Goal: Task Accomplishment & Management: Manage account settings

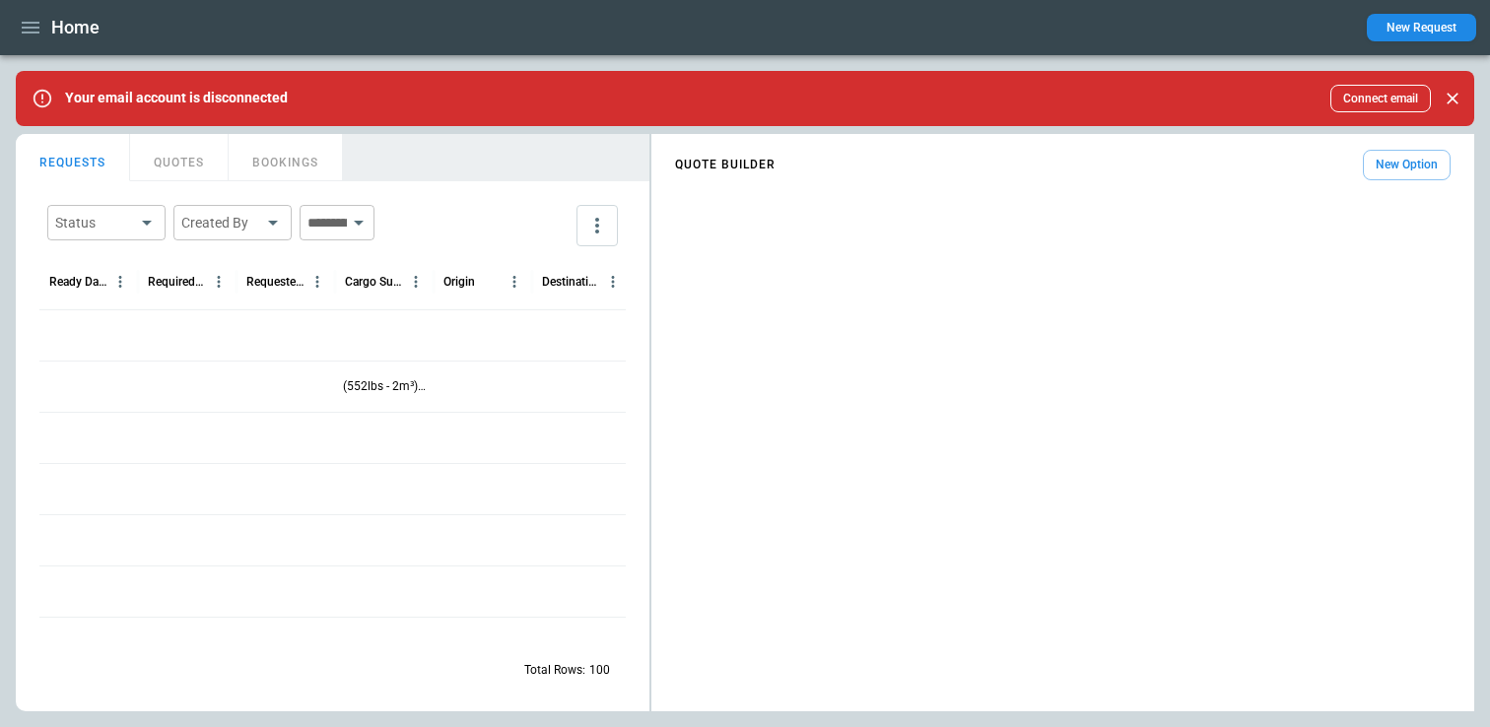
click at [30, 34] on icon "button" at bounding box center [31, 28] width 24 height 24
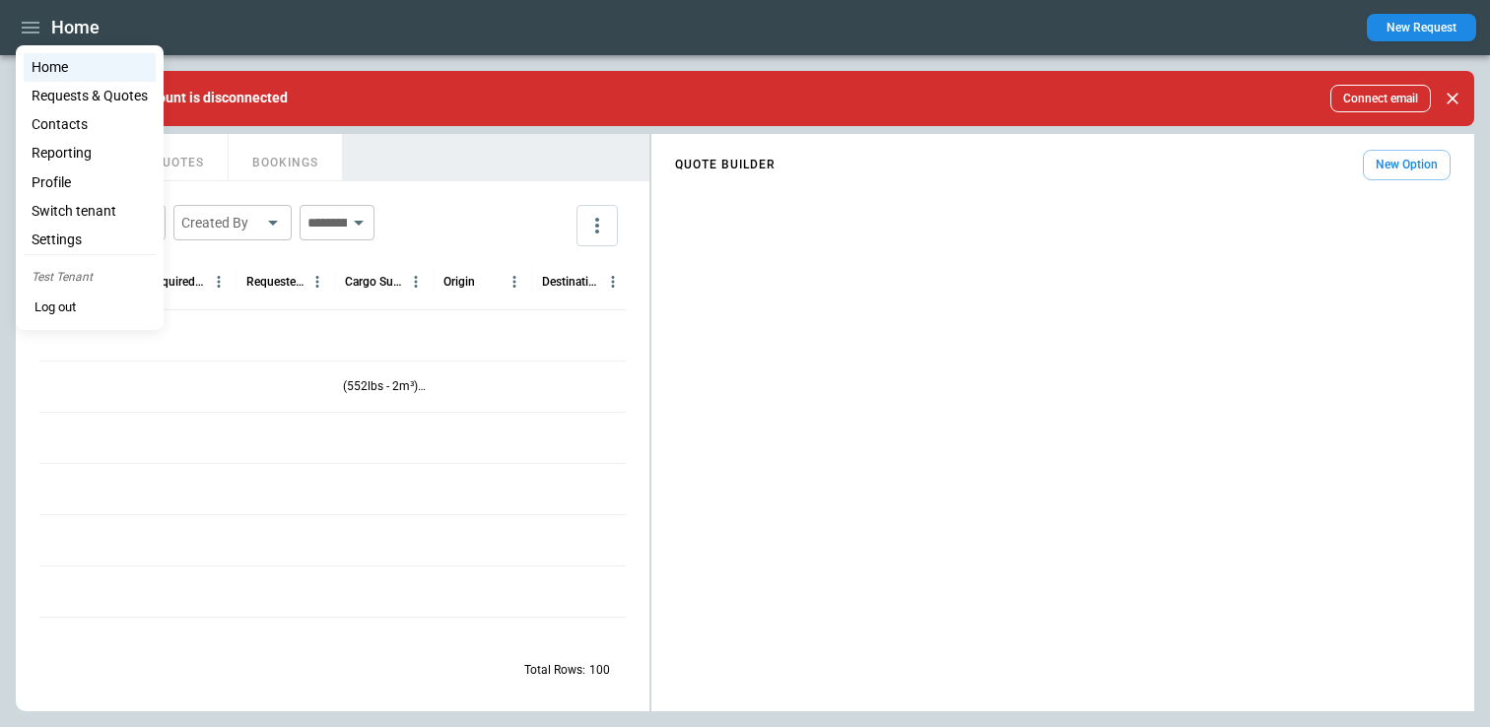
click at [60, 90] on Quotes "Requests & Quotes" at bounding box center [90, 96] width 132 height 29
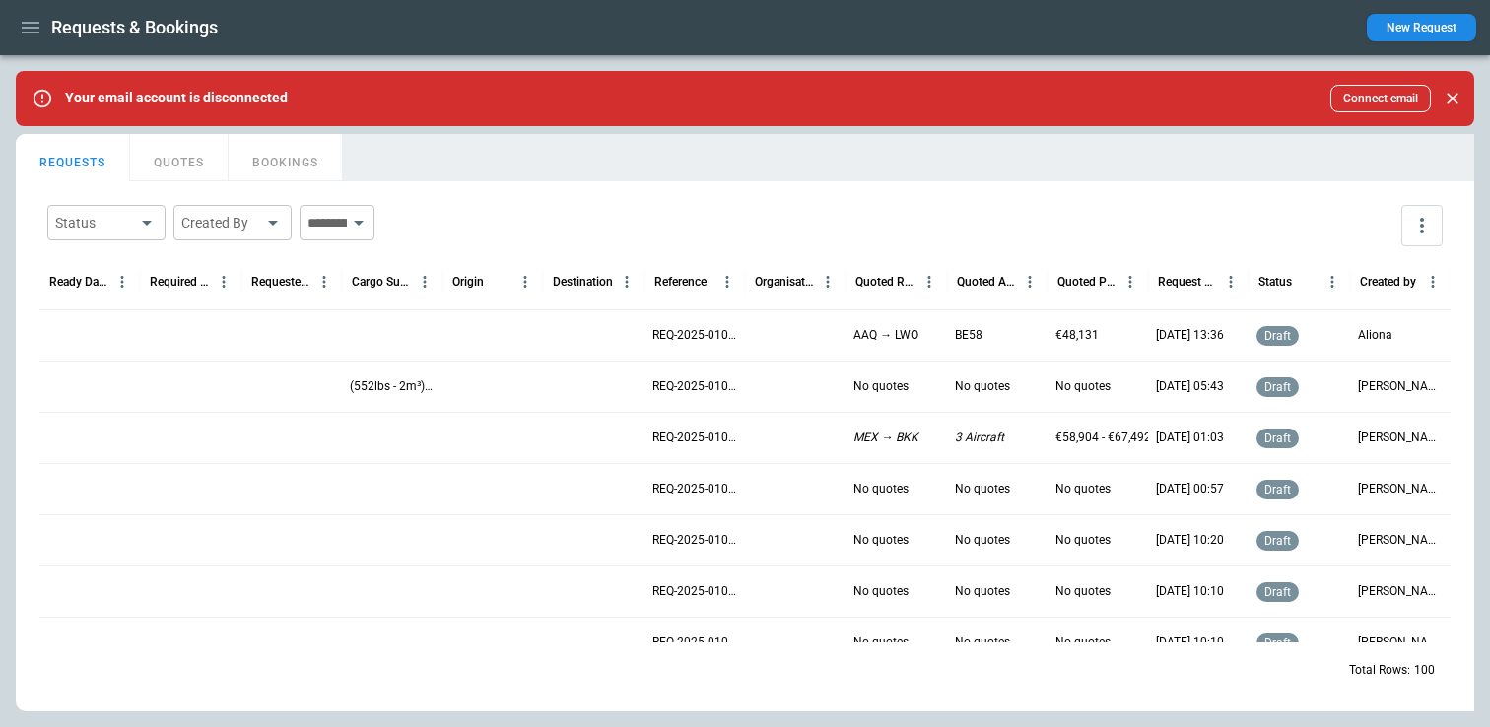
click at [678, 334] on p "REQ-2025-010795" at bounding box center [694, 335] width 85 height 17
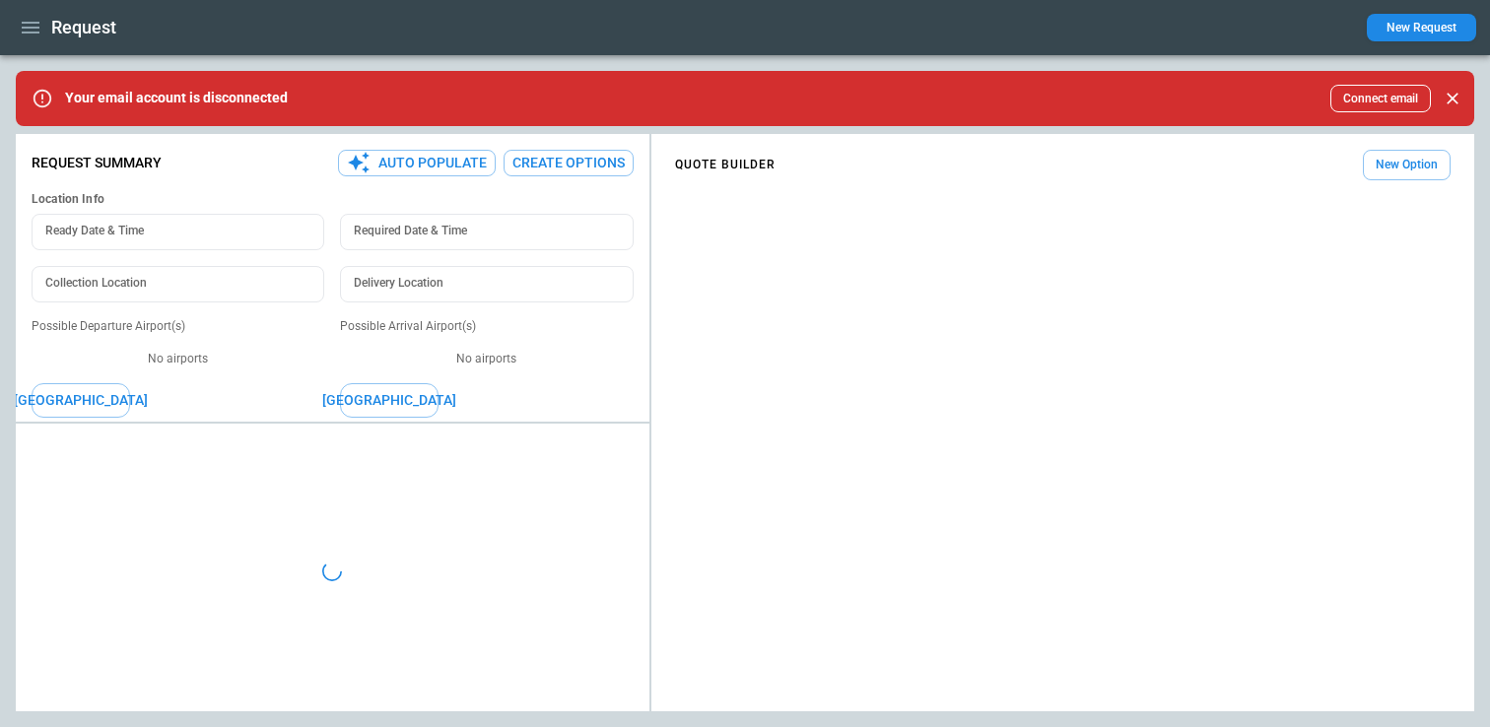
type textarea "****"
type textarea "*"
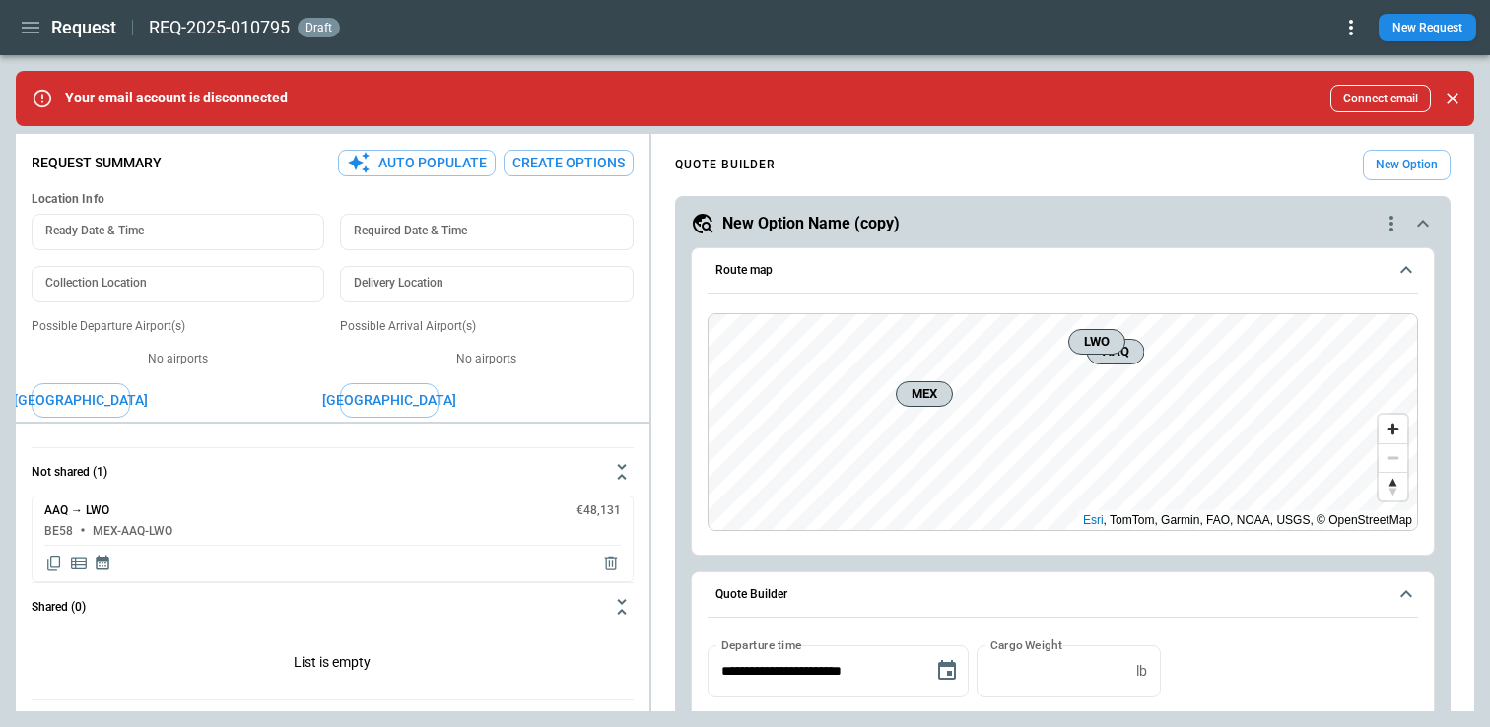
click at [1364, 30] on div "Request REQ-2025-010795 draft New Request" at bounding box center [745, 27] width 1490 height 55
click at [1352, 30] on icon at bounding box center [1351, 28] width 24 height 24
click at [1320, 82] on button "Lost" at bounding box center [1323, 92] width 75 height 29
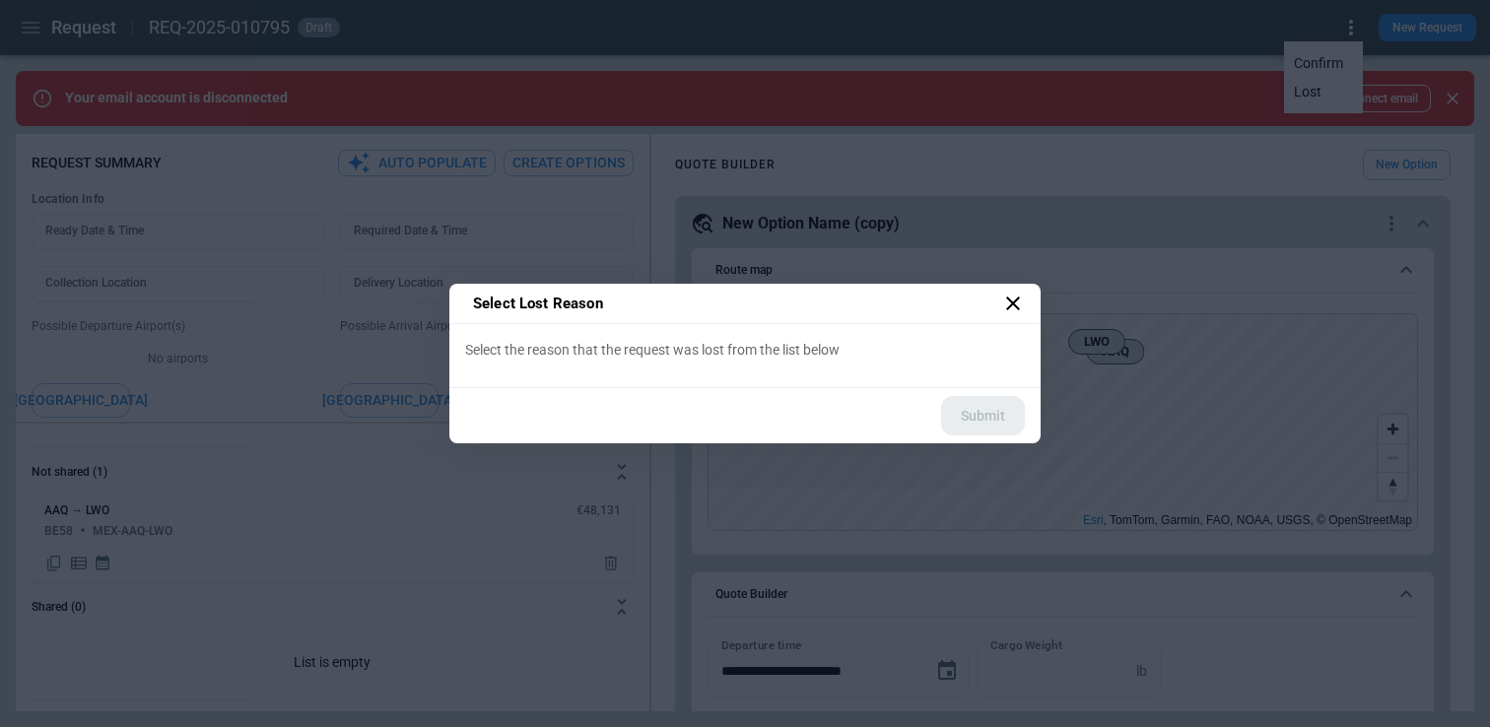
click at [1005, 304] on icon at bounding box center [1013, 304] width 24 height 24
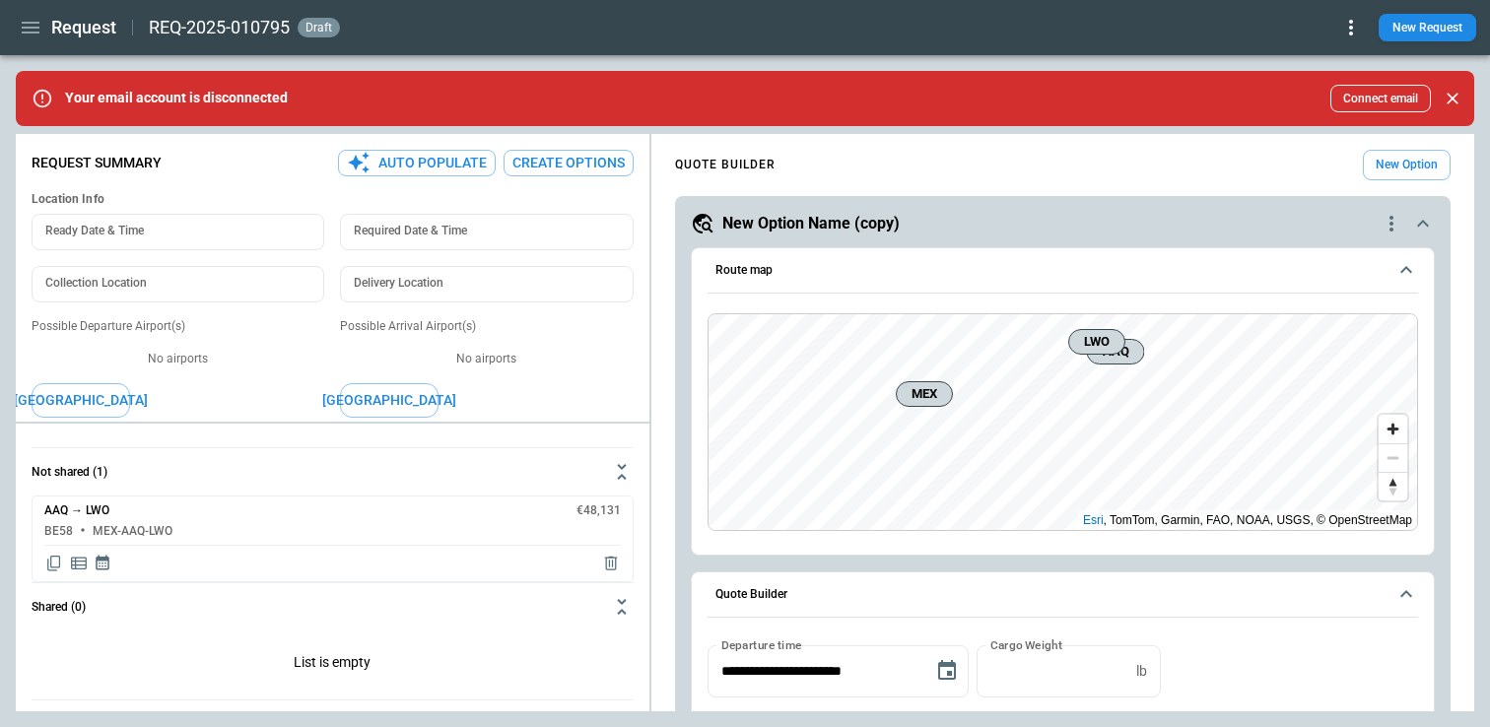
click at [1355, 34] on icon at bounding box center [1351, 28] width 24 height 24
click at [1306, 70] on button "Confirm" at bounding box center [1323, 63] width 75 height 29
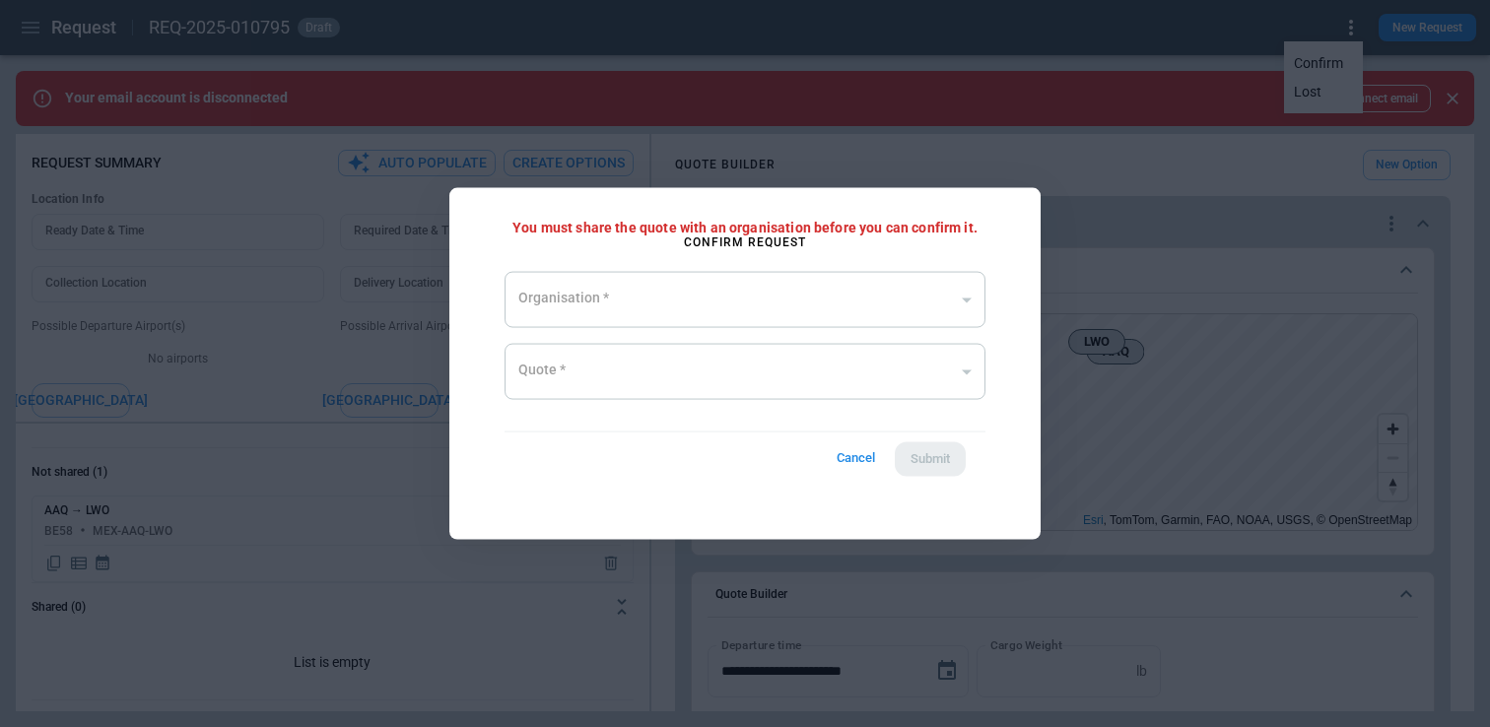
click at [843, 440] on button "Cancel" at bounding box center [855, 458] width 63 height 36
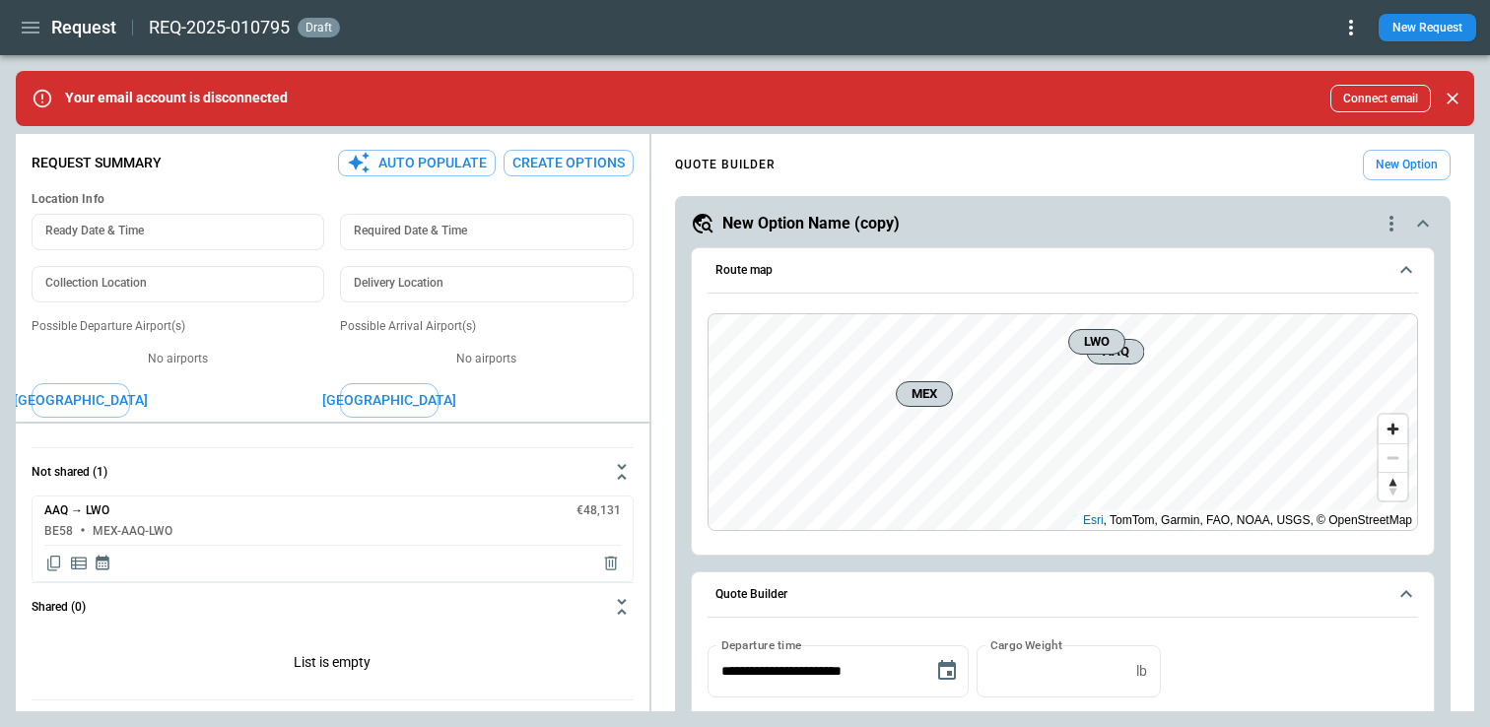
click at [1351, 26] on icon at bounding box center [1351, 28] width 4 height 16
click at [1316, 97] on button "Lost" at bounding box center [1323, 92] width 75 height 29
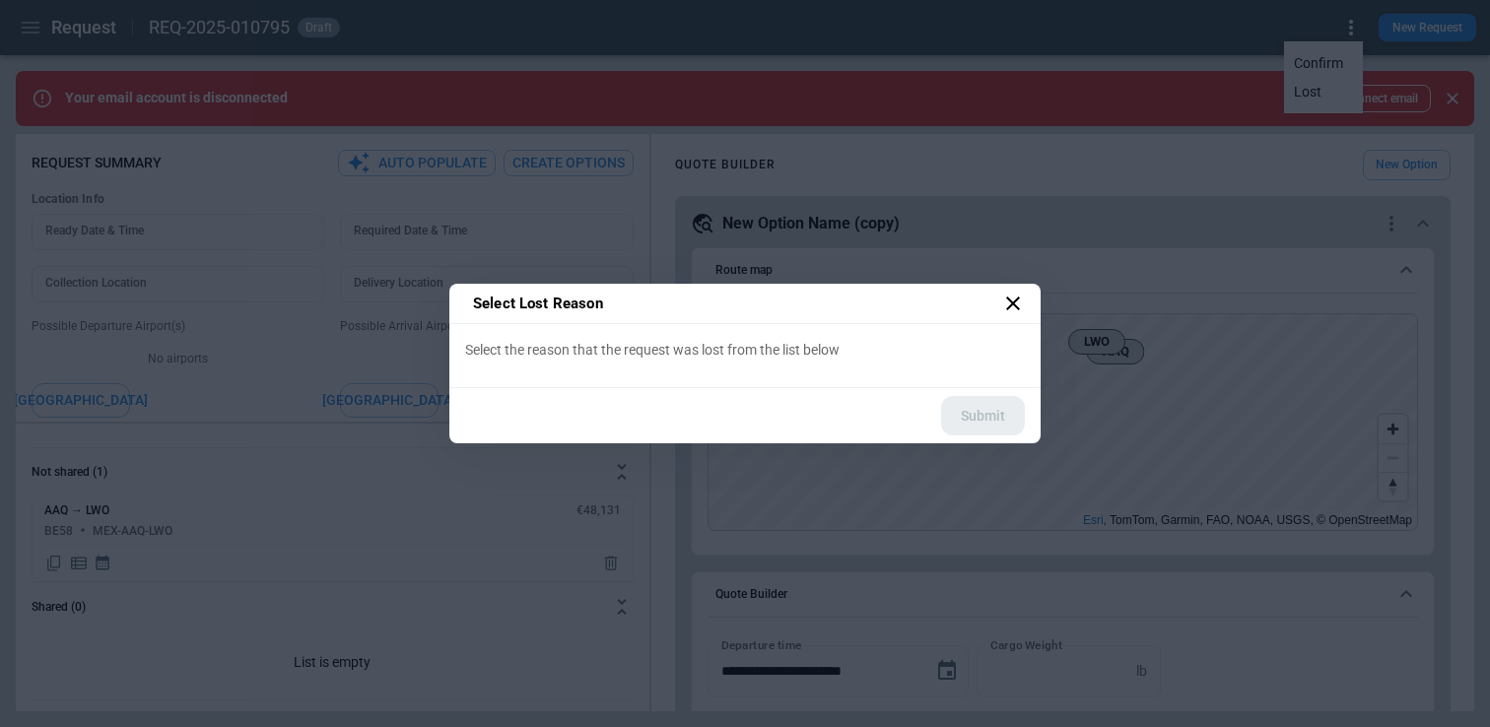
click at [809, 358] on label "Select the reason that the request was lost from the list below" at bounding box center [745, 350] width 560 height 20
click at [970, 402] on div "Submit" at bounding box center [740, 416] width 583 height 56
click at [731, 370] on div "Select the reason that the request was lost from the list below" at bounding box center [744, 356] width 591 height 64
click at [688, 342] on label "Select the reason that the request was lost from the list below" at bounding box center [745, 350] width 560 height 20
click at [666, 388] on div "Submit" at bounding box center [740, 416] width 583 height 56
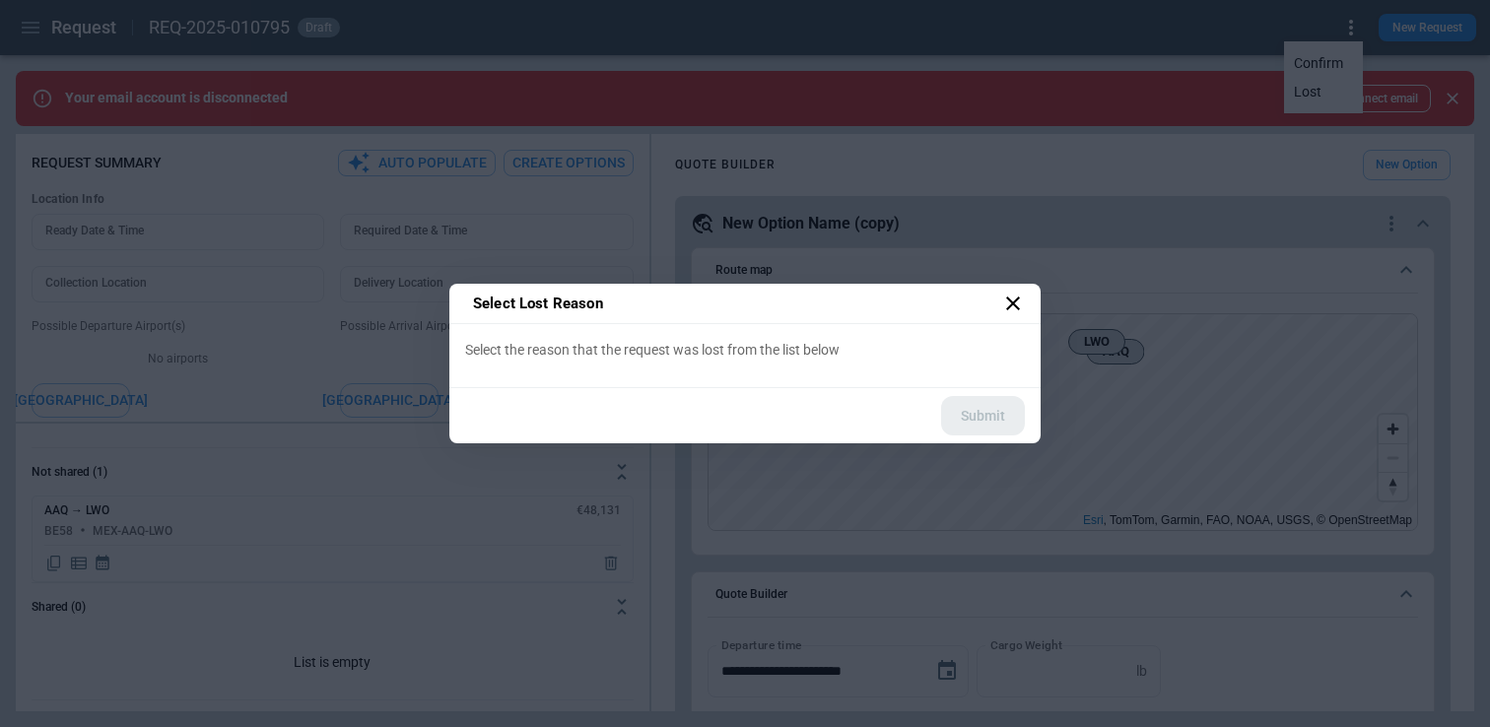
click at [1017, 304] on icon at bounding box center [1013, 304] width 24 height 24
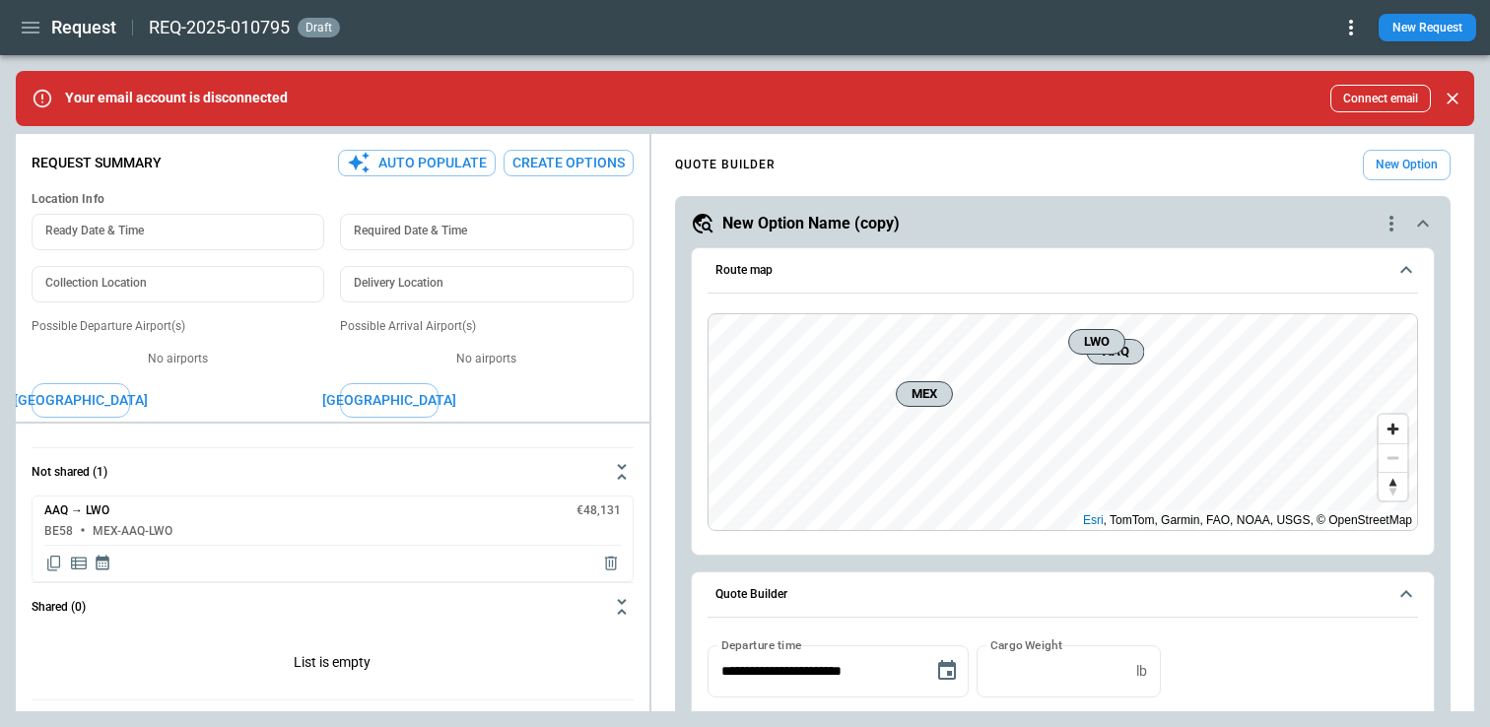
click at [1357, 20] on icon at bounding box center [1351, 28] width 24 height 24
click at [1314, 86] on button "Lost" at bounding box center [1323, 92] width 75 height 29
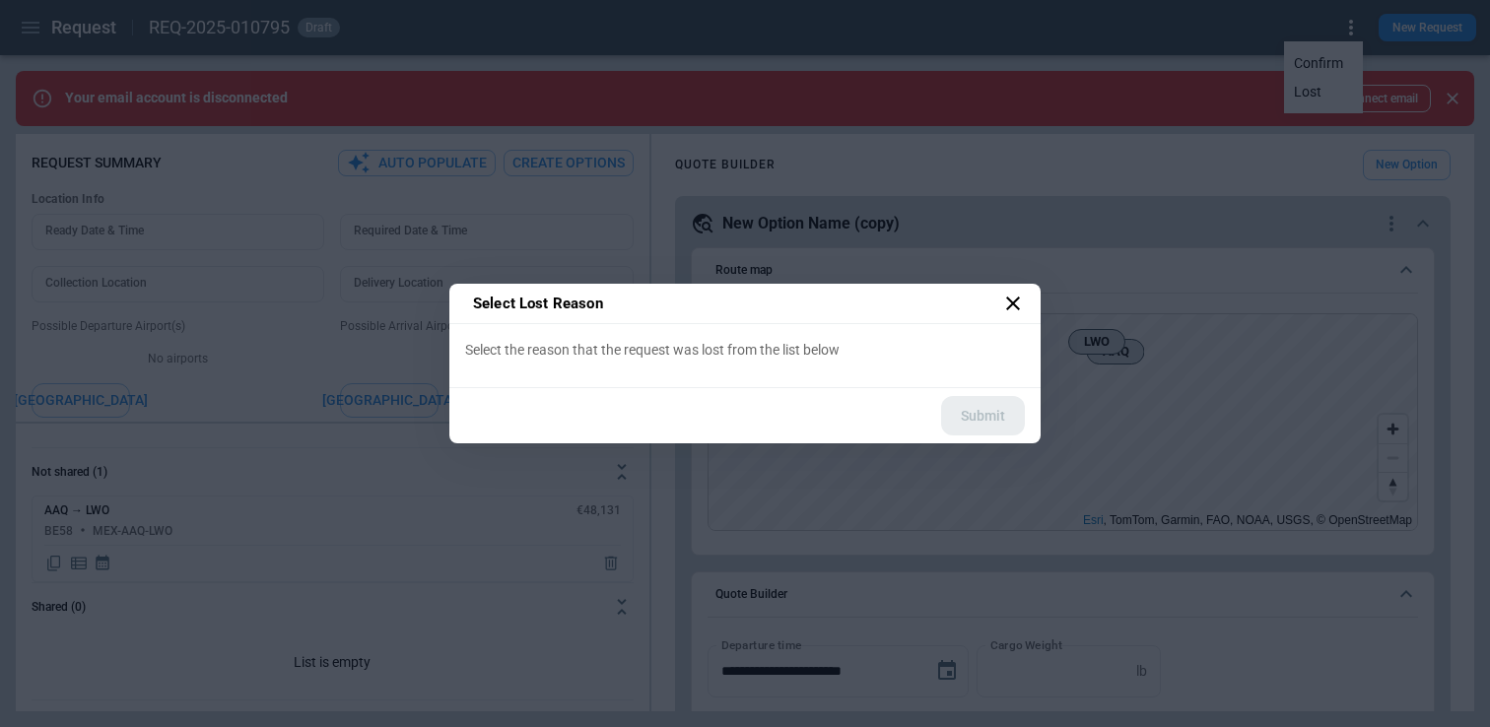
click at [1010, 307] on icon at bounding box center [1013, 304] width 24 height 24
